Goal: Task Accomplishment & Management: Manage account settings

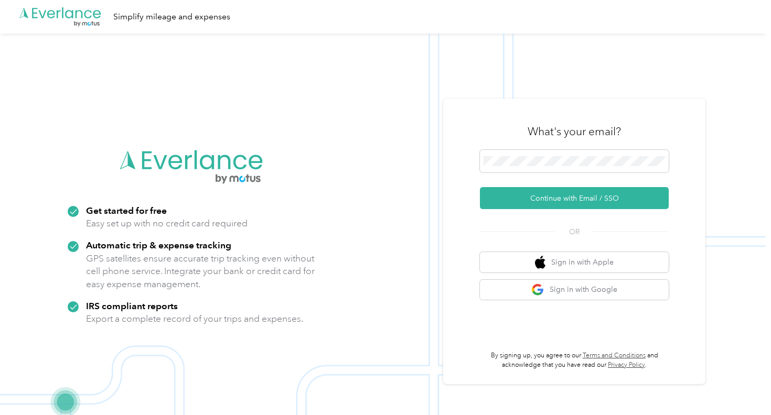
click at [578, 198] on button "Continue with Email / SSO" at bounding box center [574, 198] width 189 height 22
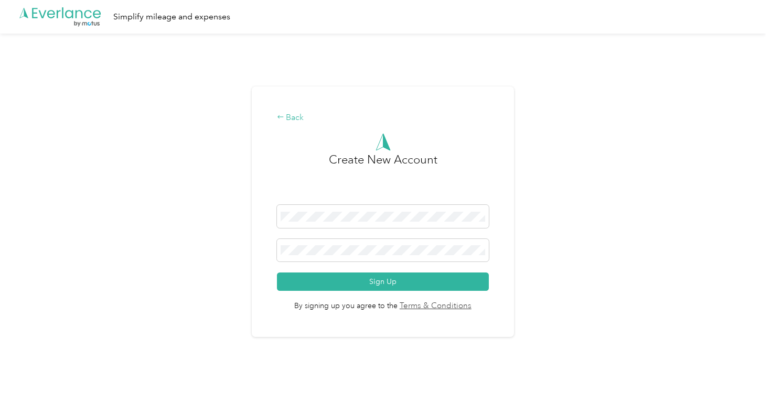
click at [298, 123] on div "Back" at bounding box center [383, 118] width 212 height 13
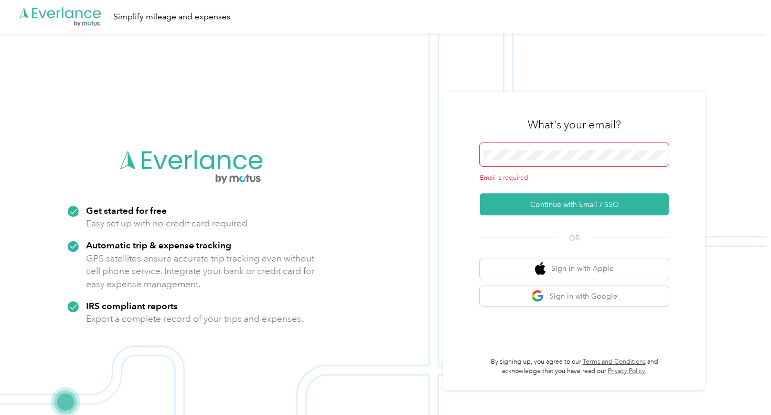
click at [533, 161] on span at bounding box center [574, 154] width 189 height 23
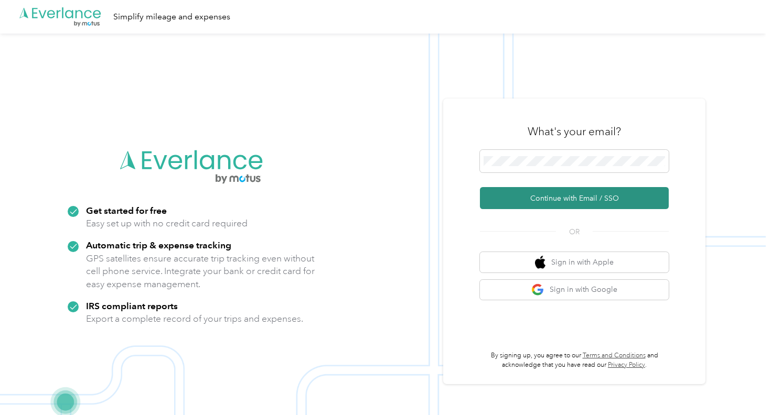
click at [520, 202] on button "Continue with Email / SSO" at bounding box center [574, 198] width 189 height 22
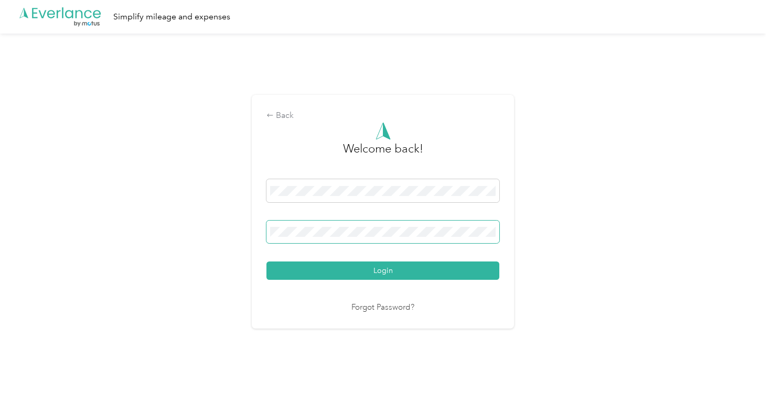
click at [385, 271] on button "Login" at bounding box center [382, 271] width 233 height 18
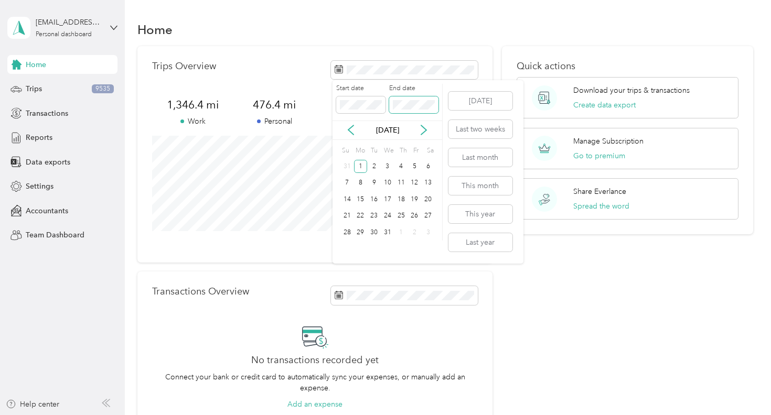
click at [427, 111] on span at bounding box center [413, 104] width 49 height 17
click at [424, 129] on icon at bounding box center [423, 130] width 10 height 10
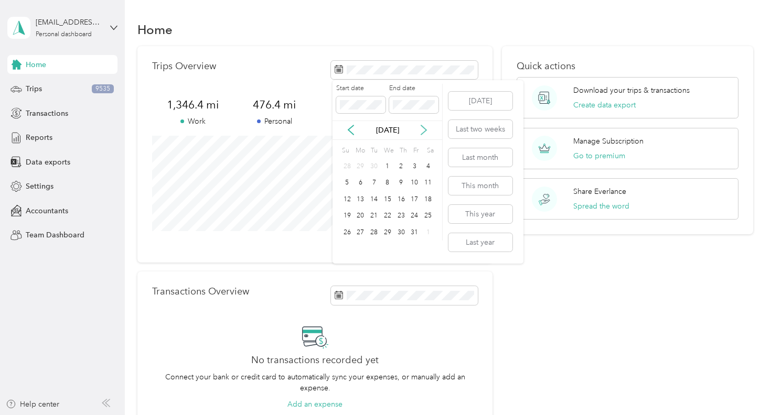
click at [424, 129] on icon at bounding box center [423, 130] width 10 height 10
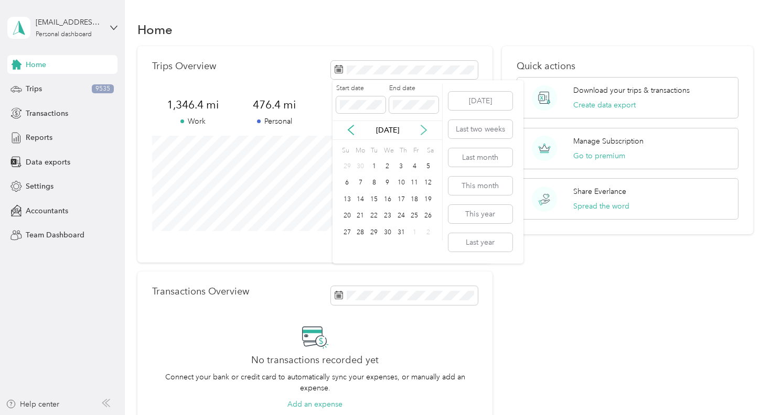
click at [424, 129] on icon at bounding box center [423, 130] width 10 height 10
click at [374, 232] on div "31" at bounding box center [374, 232] width 14 height 13
